Goal: Use online tool/utility: Utilize a website feature to perform a specific function

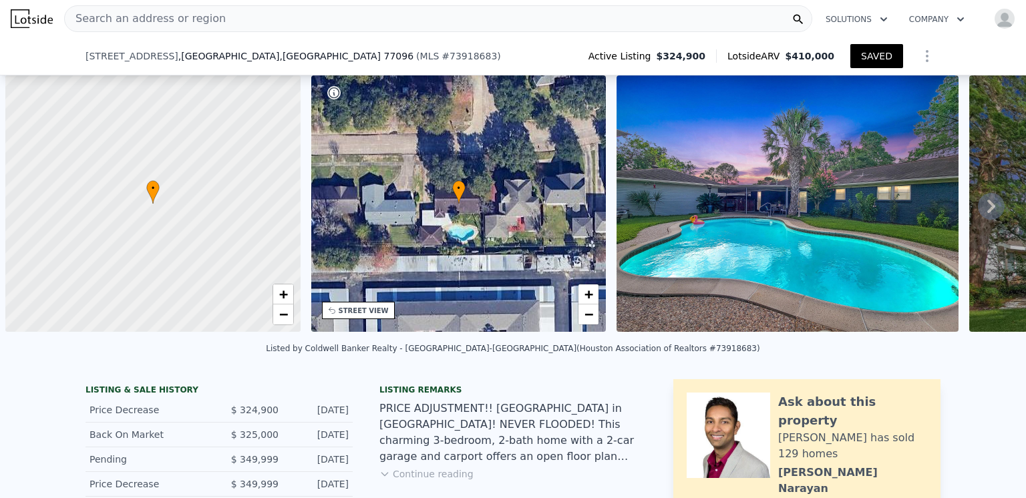
select select "30"
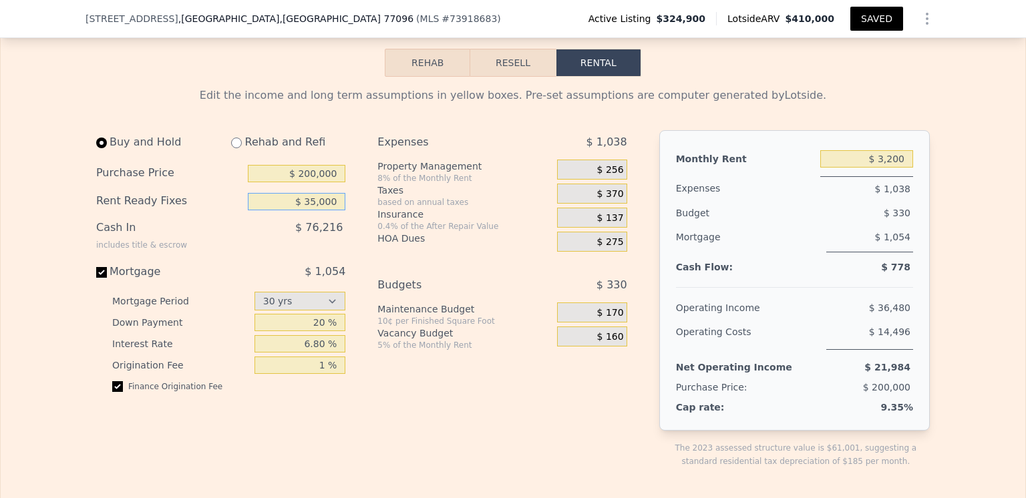
click at [332, 210] on input "$ 35,000" at bounding box center [297, 201] width 98 height 17
type input "$ 3"
type input "$ 10,000"
click at [401, 423] on div "Expenses $ 1,038 Property Management 8% of the Monthly Rent $ 256 Taxes based o…" at bounding box center [507, 309] width 260 height 359
click at [308, 182] on input "$ 200,000" at bounding box center [297, 173] width 98 height 17
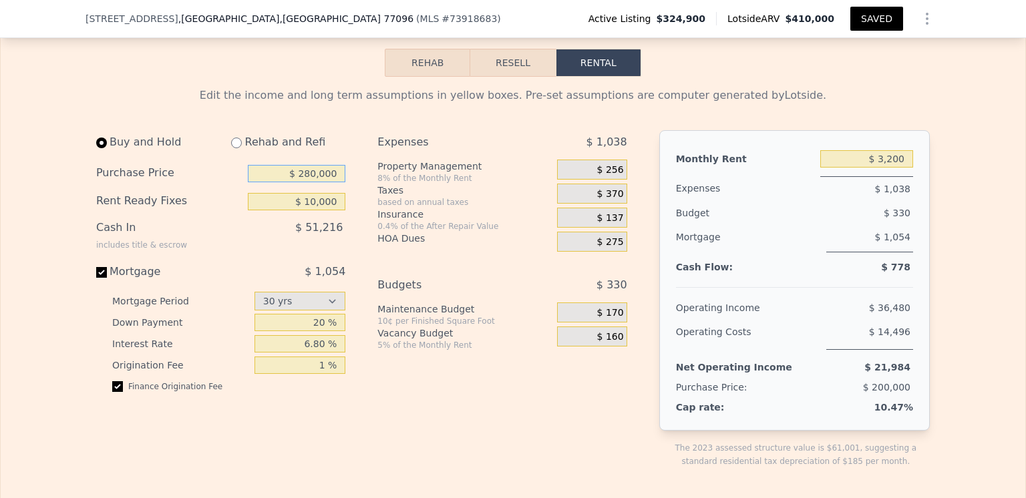
type input "$ 280,000"
click at [357, 220] on div "Buy and Hold Rehab and Refi Purchase Price $ 280,000 Rent Ready Fixes $ 10,000 …" at bounding box center [367, 309] width 542 height 359
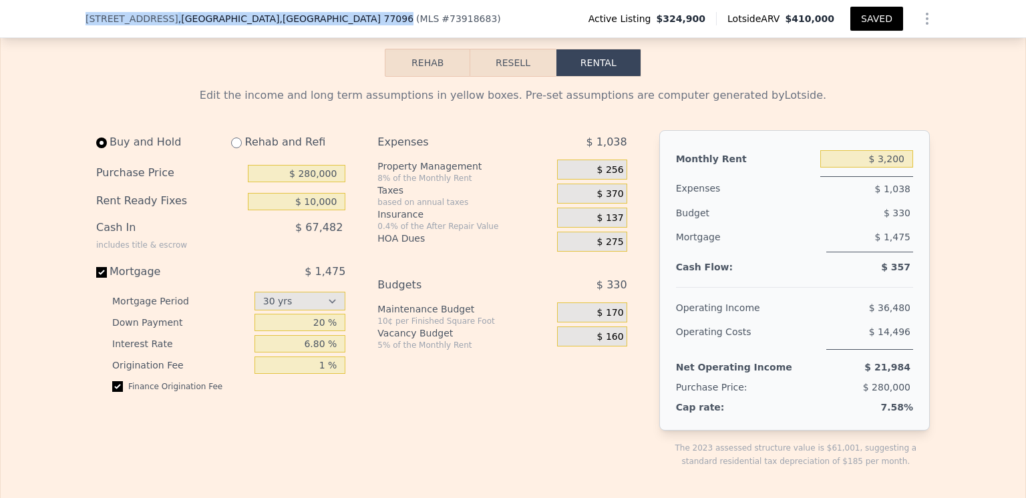
drag, startPoint x: 259, startPoint y: 19, endPoint x: 73, endPoint y: 13, distance: 185.8
click at [73, 13] on div "[STREET_ADDRESS] ( MLS # 73918683 ) Active Listing $324,900 Lotside ARV $410,00…" at bounding box center [513, 19] width 1026 height 38
copy div "[STREET_ADDRESS]"
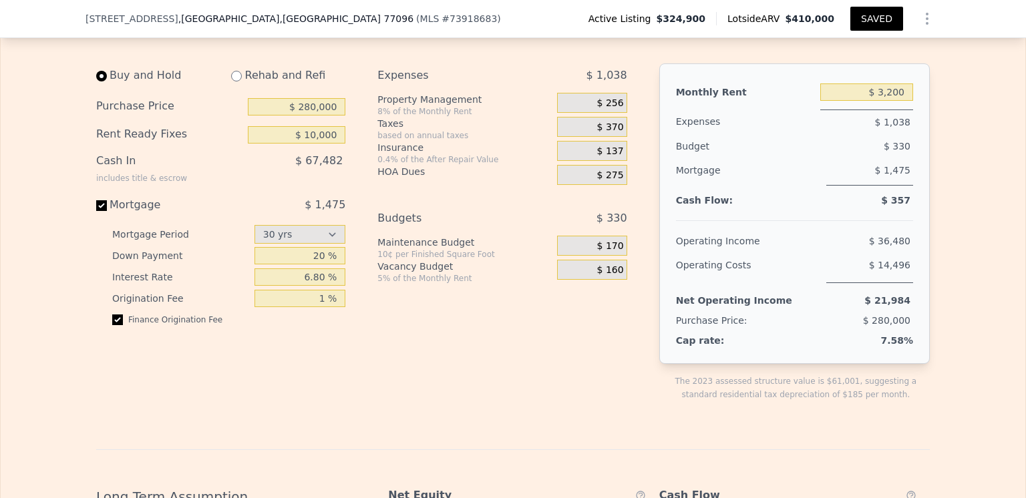
scroll to position [1932, 0]
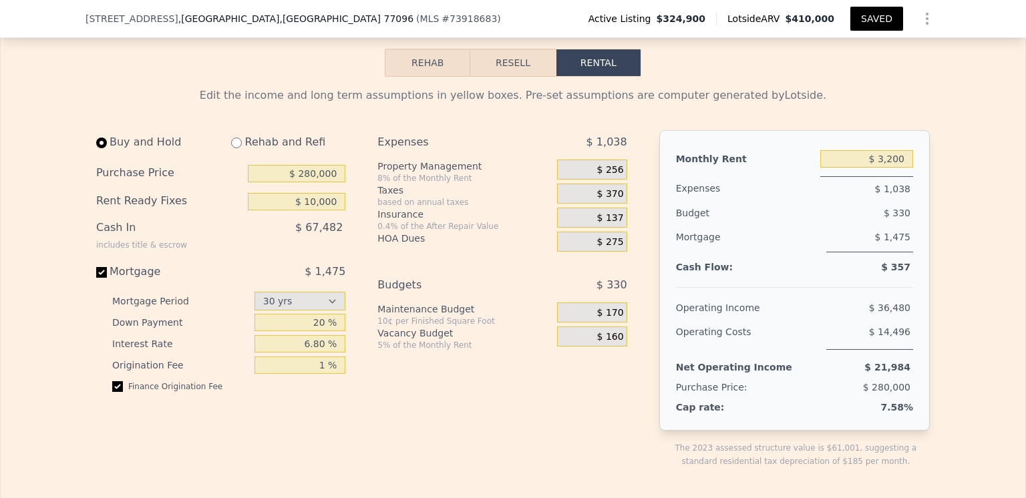
drag, startPoint x: 505, startPoint y: 92, endPoint x: 498, endPoint y: 102, distance: 13.0
click at [505, 77] on button "Resell" at bounding box center [512, 63] width 85 height 28
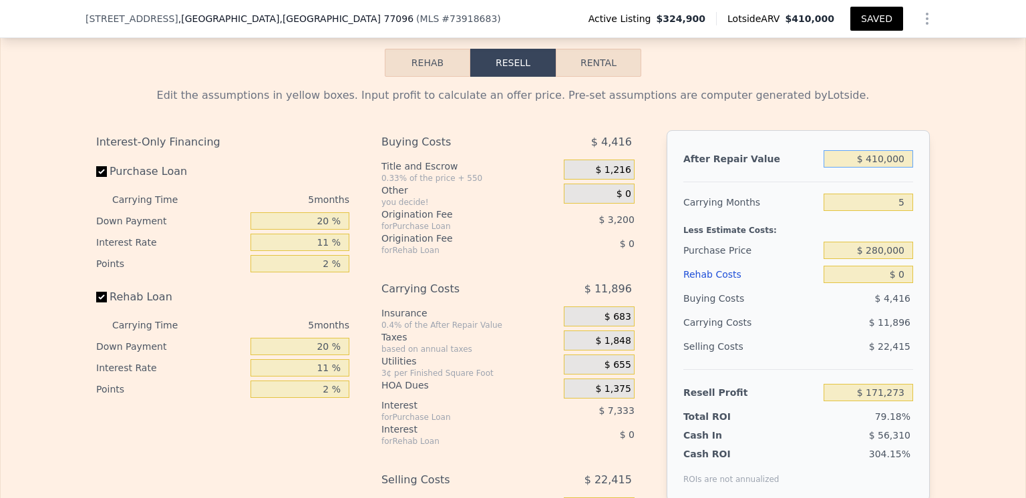
type input "$ 171,273"
drag, startPoint x: 882, startPoint y: 189, endPoint x: 868, endPoint y: 193, distance: 13.9
click at [868, 168] on input "$ 410,000" at bounding box center [869, 158] width 90 height 17
type input "$ 3,000"
type input "-$ 213,344"
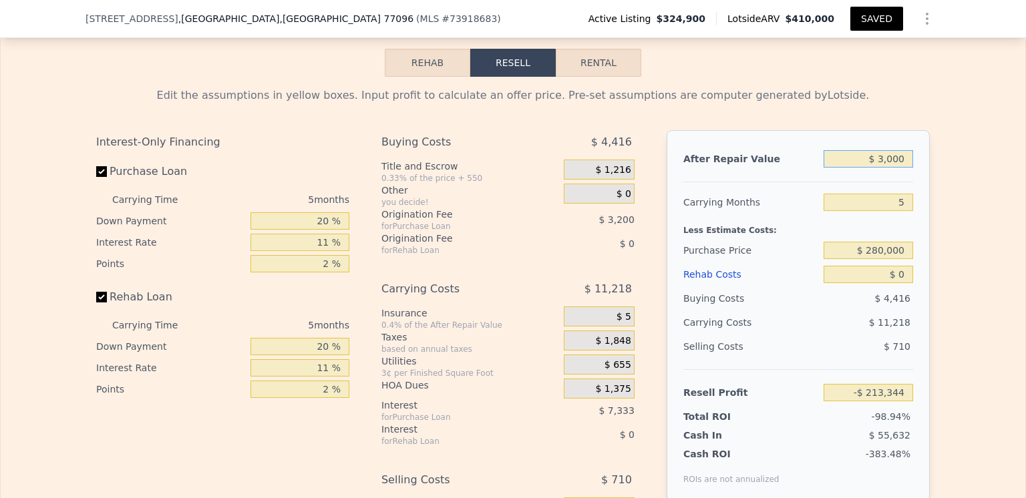
type input "$ 36,000"
type input "-$ 182,159"
type input "$ 369,000"
type input "$ 132,527"
type input "$ 369,000"
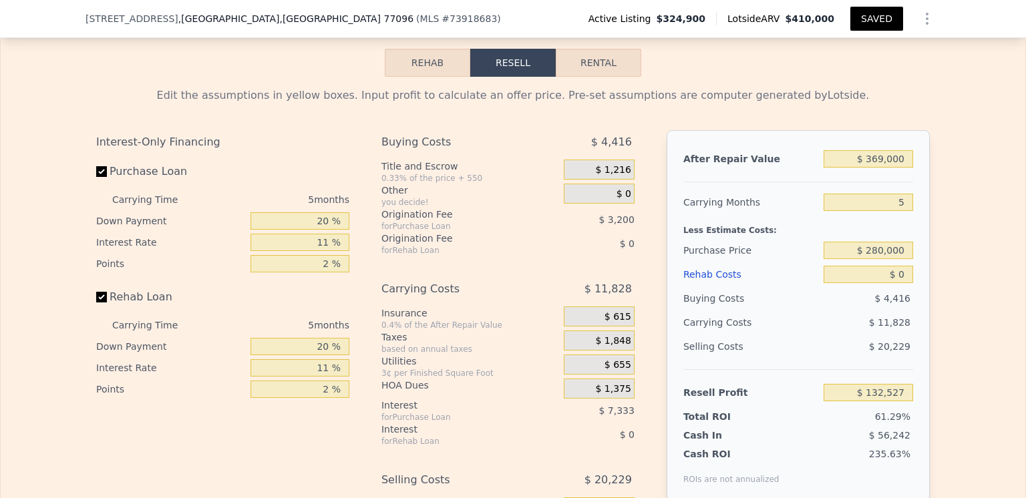
click at [768, 238] on div "Less Estimate Costs:" at bounding box center [798, 226] width 230 height 24
click at [881, 259] on input "$ 280,000" at bounding box center [869, 250] width 90 height 17
type input "$ 297,000"
click at [824, 311] on div "$ 4,416" at bounding box center [869, 299] width 90 height 24
type input "$ 30,097"
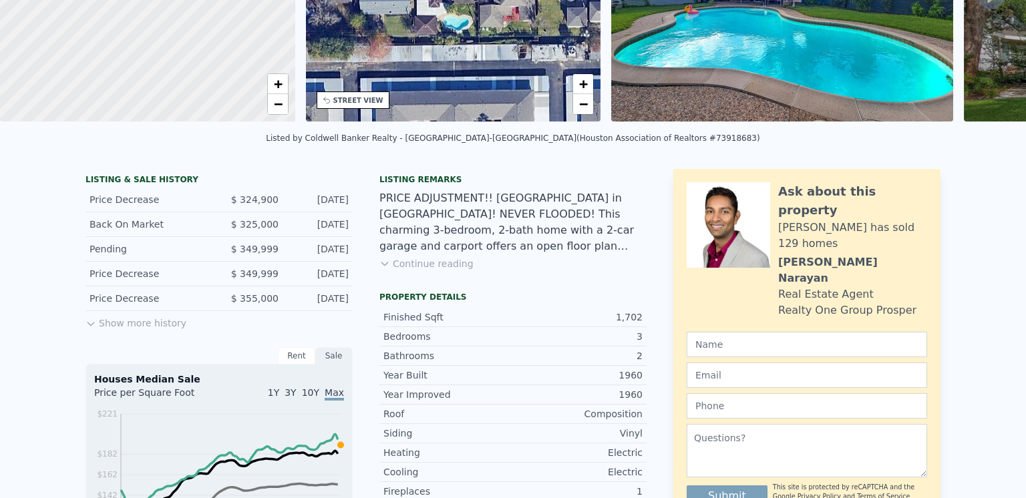
scroll to position [0, 0]
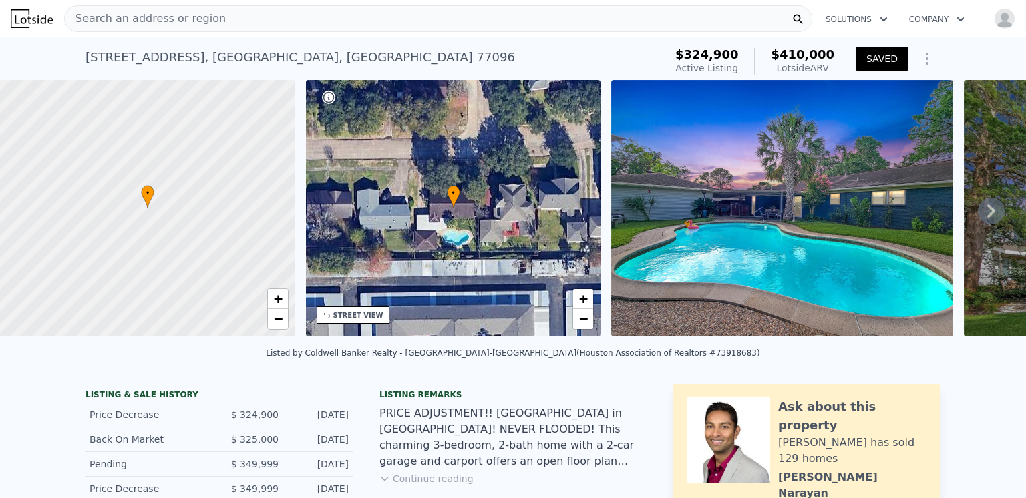
click at [981, 215] on icon at bounding box center [991, 211] width 27 height 27
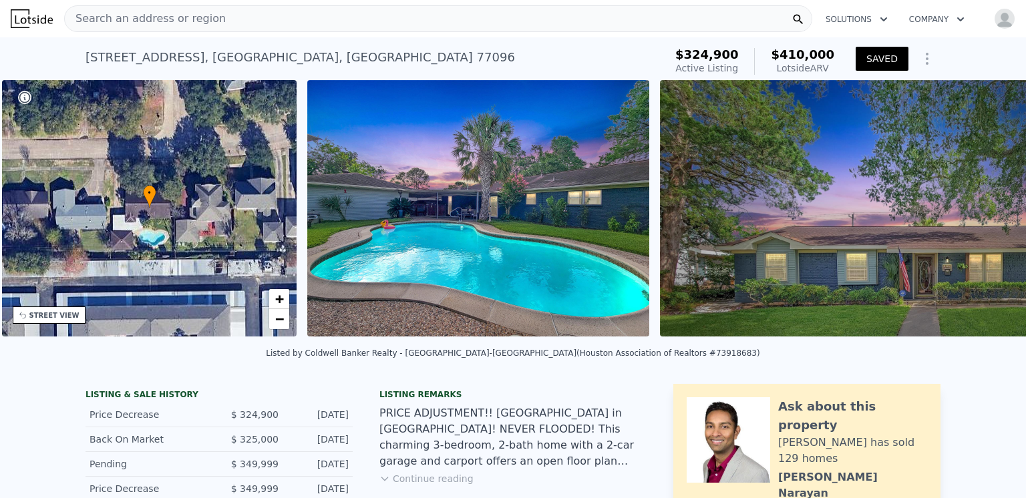
scroll to position [0, 311]
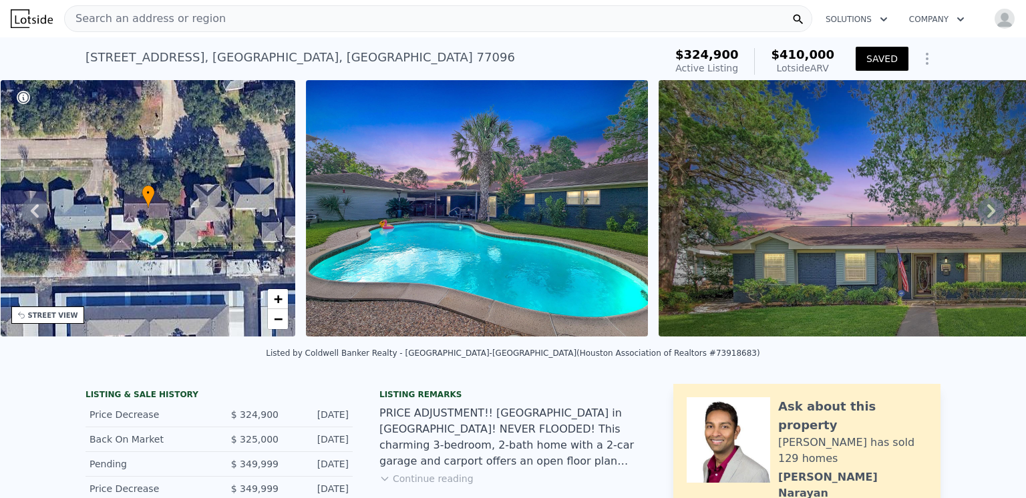
click at [981, 215] on icon at bounding box center [991, 211] width 27 height 27
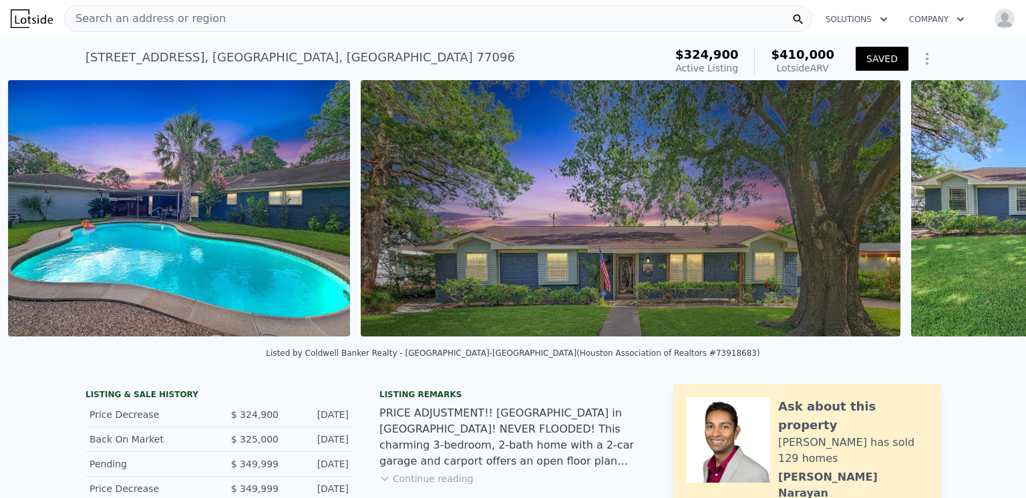
scroll to position [0, 611]
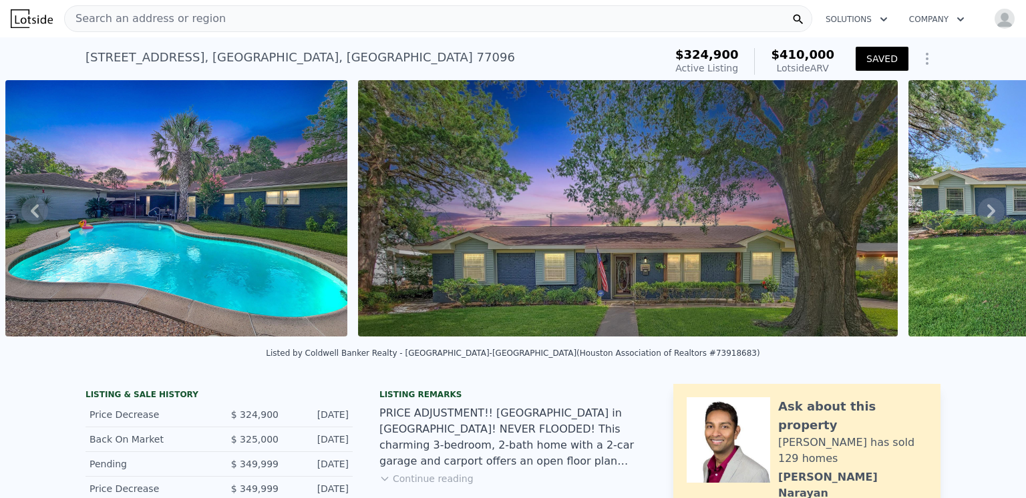
click at [981, 215] on icon at bounding box center [991, 211] width 27 height 27
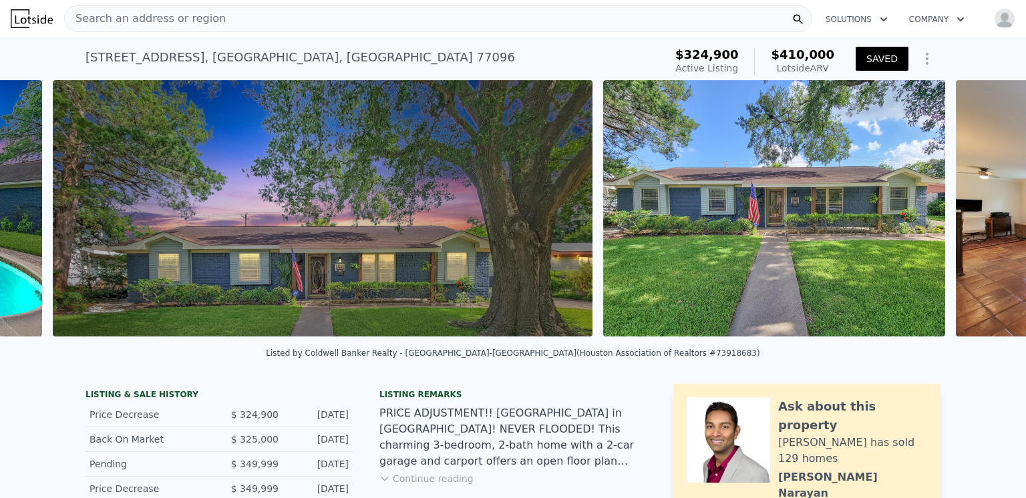
scroll to position [0, 964]
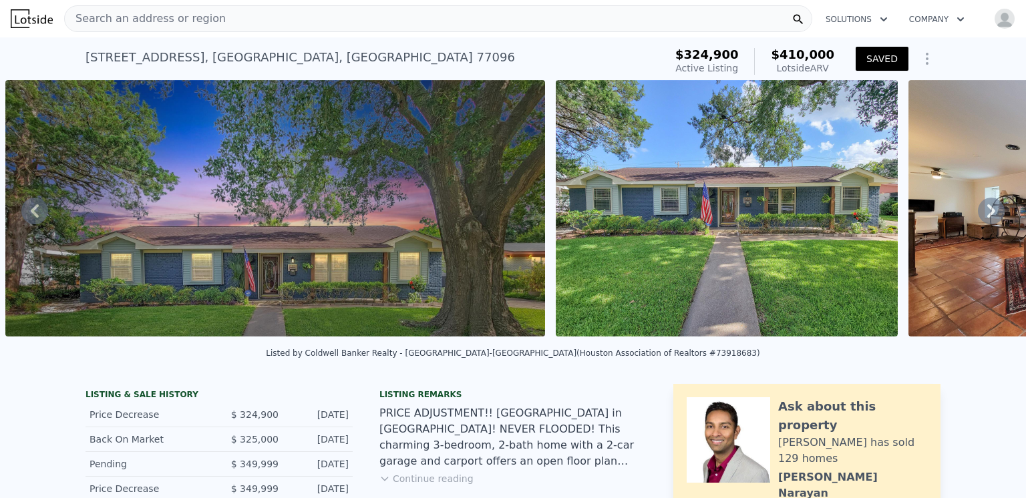
click at [981, 215] on icon at bounding box center [991, 211] width 27 height 27
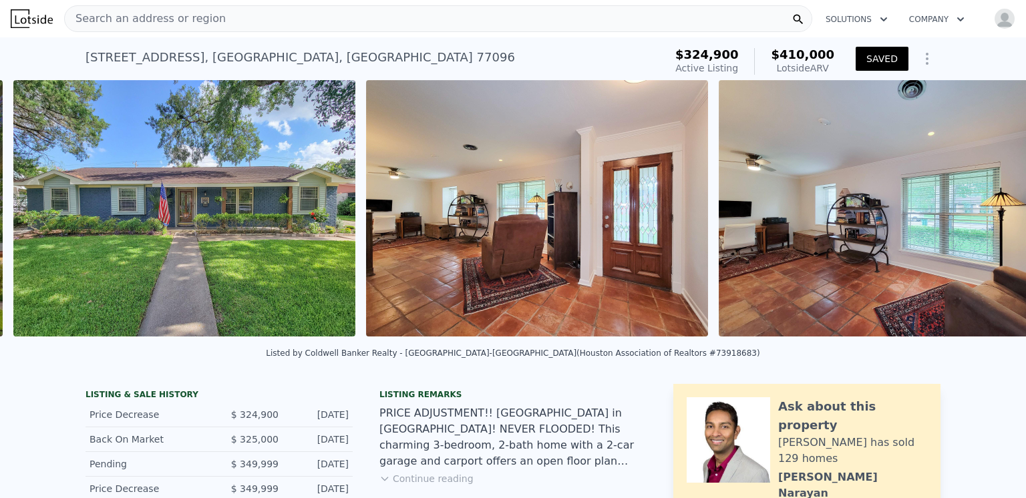
scroll to position [0, 1514]
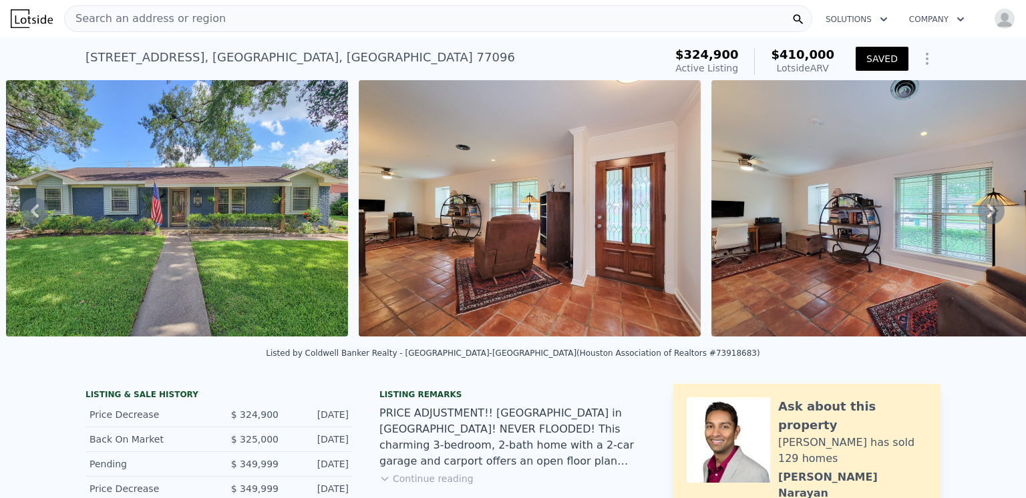
click at [978, 214] on icon at bounding box center [991, 211] width 27 height 27
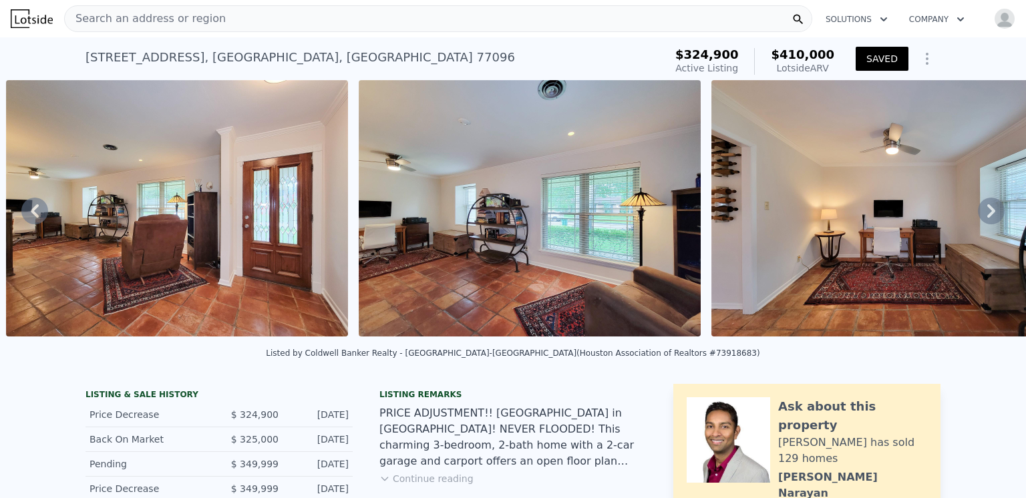
click at [978, 214] on icon at bounding box center [991, 211] width 27 height 27
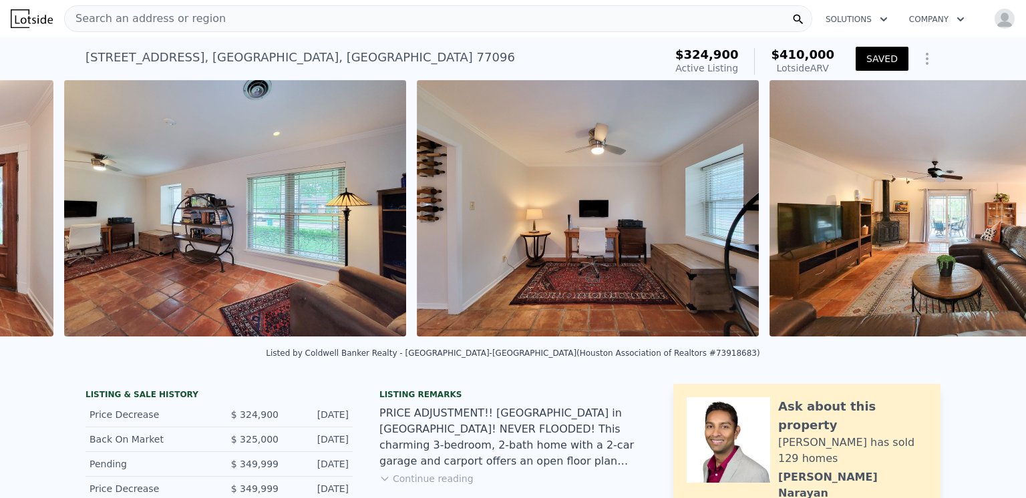
scroll to position [0, 2219]
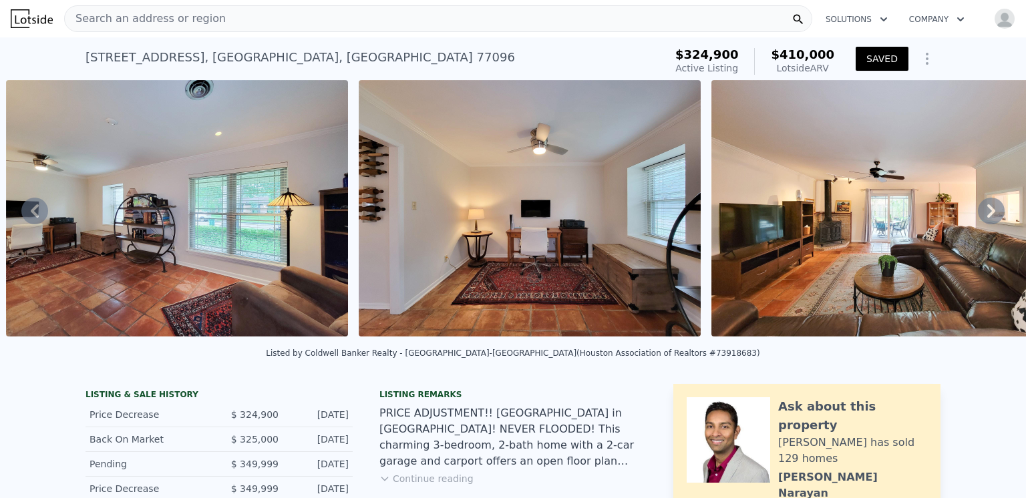
click at [978, 214] on icon at bounding box center [991, 211] width 27 height 27
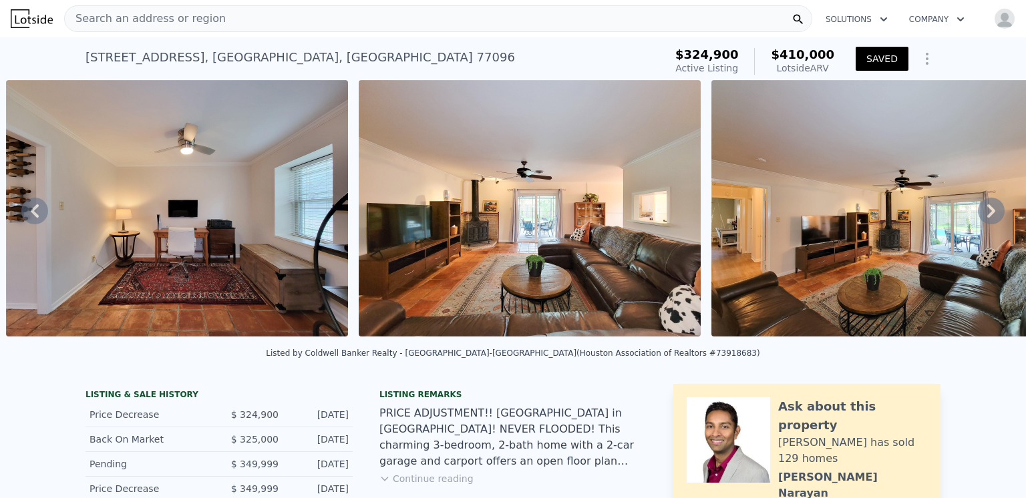
click at [978, 214] on icon at bounding box center [991, 211] width 27 height 27
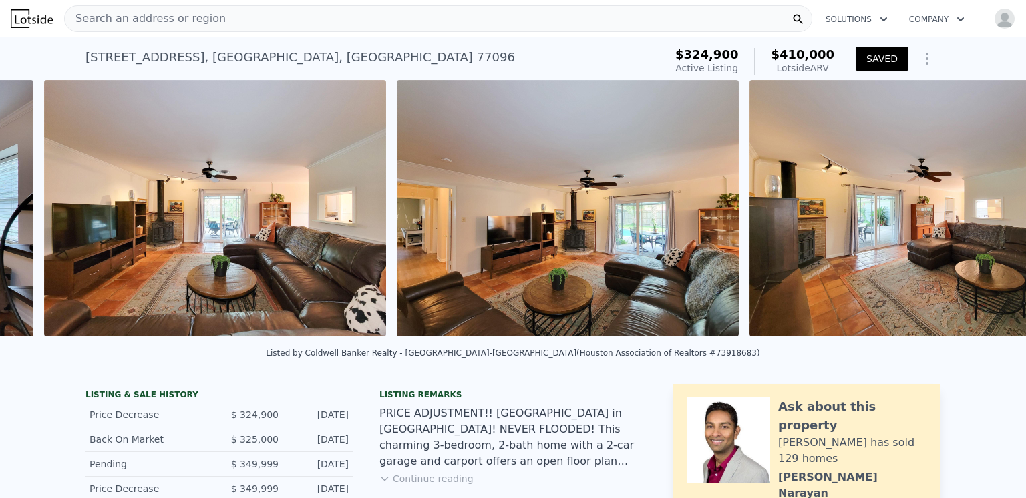
scroll to position [0, 2924]
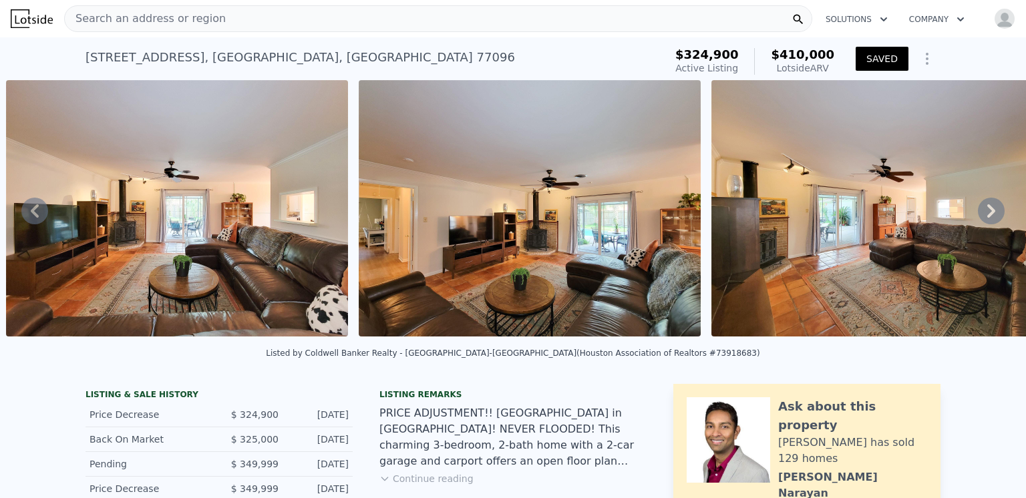
click at [192, 21] on span "Search an address or region" at bounding box center [145, 19] width 161 height 16
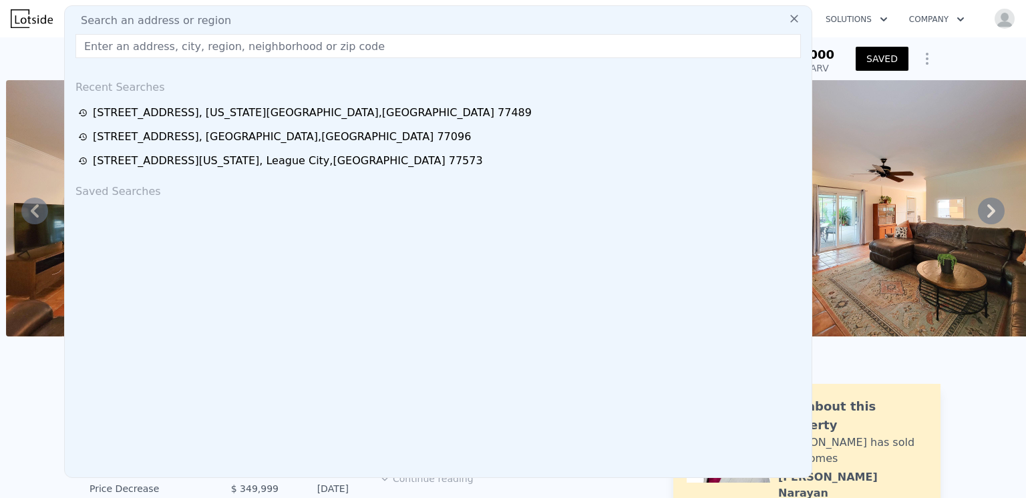
type input "$ 410,000"
type input "$ 171,273"
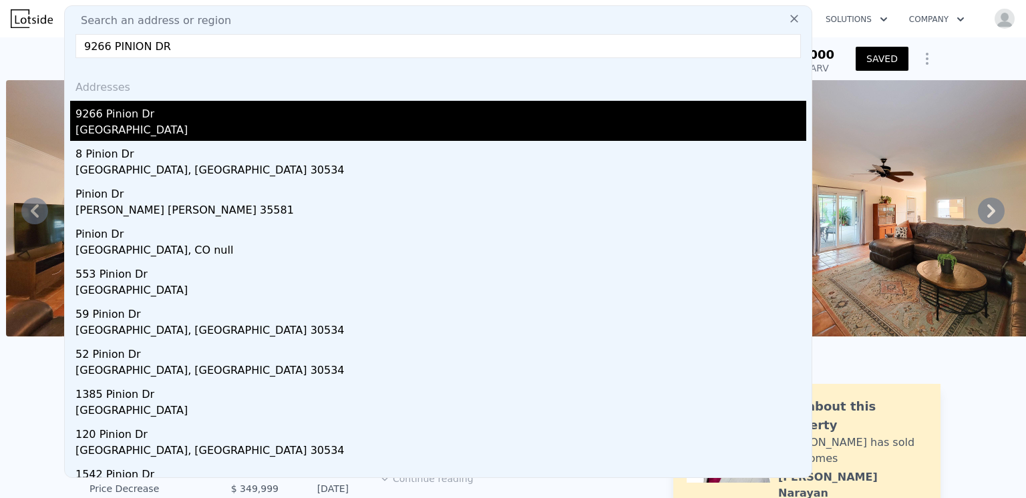
type input "9266 PINION DR"
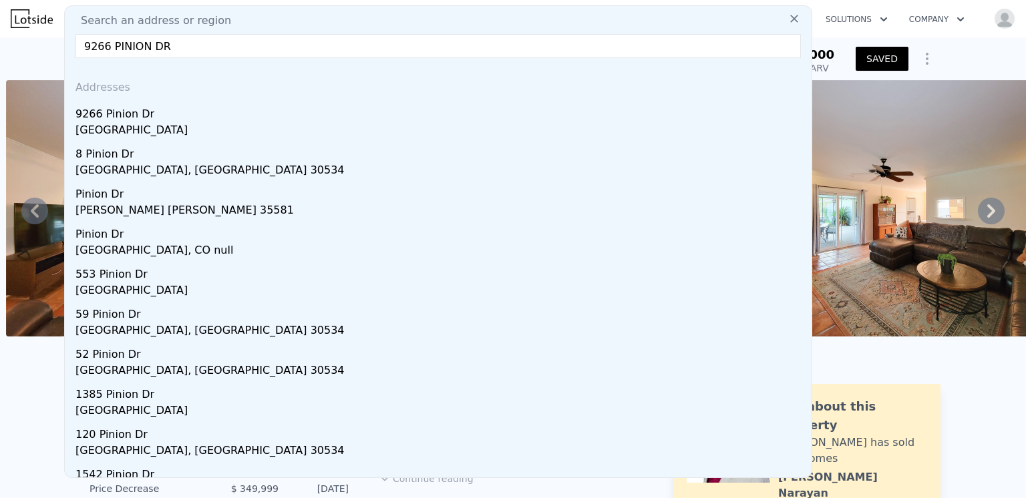
drag, startPoint x: 136, startPoint y: 122, endPoint x: 209, endPoint y: 122, distance: 72.8
click at [136, 122] on div "[GEOGRAPHIC_DATA]" at bounding box center [440, 131] width 731 height 19
